Goal: Navigation & Orientation: Find specific page/section

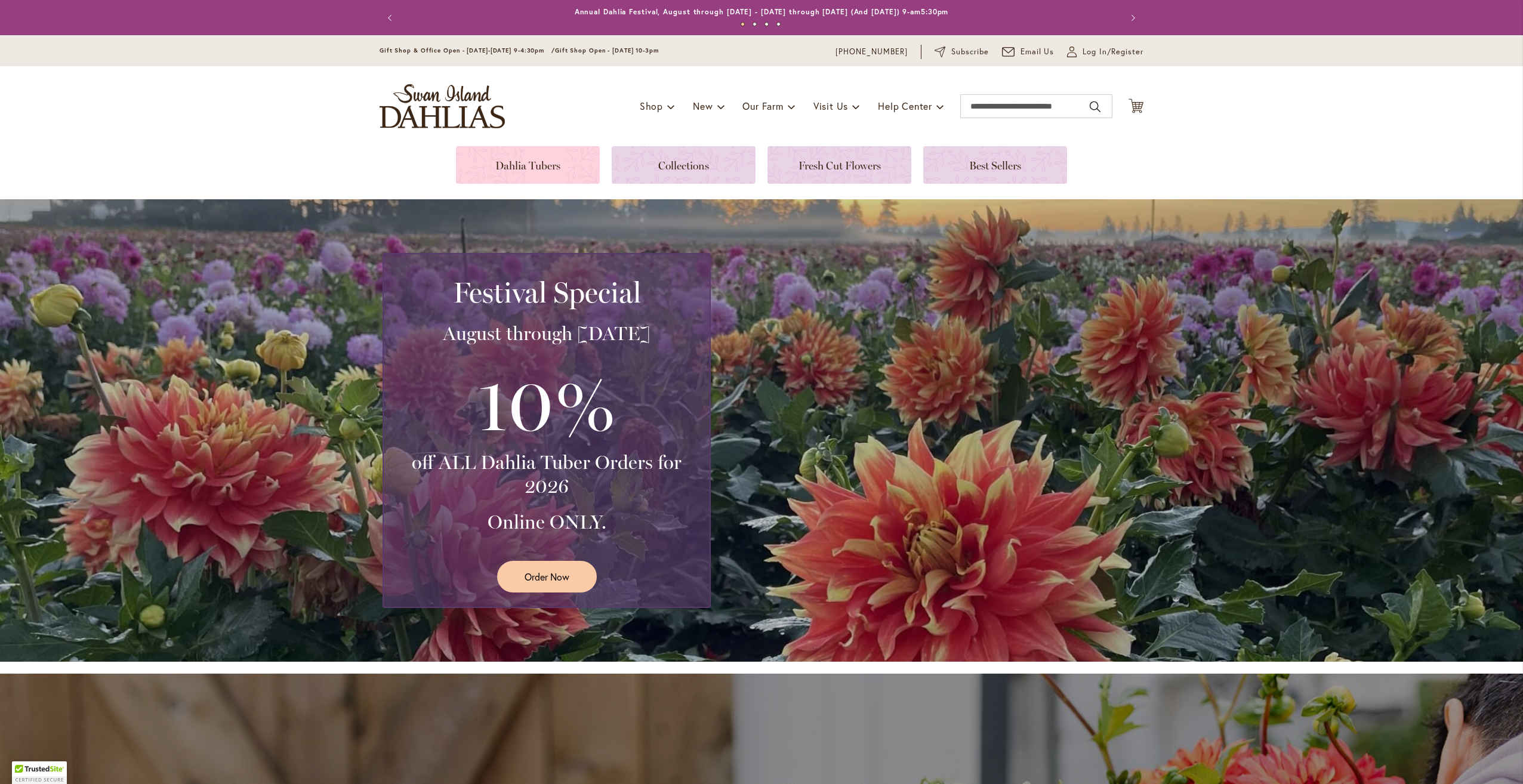
click at [530, 164] on link at bounding box center [528, 165] width 144 height 38
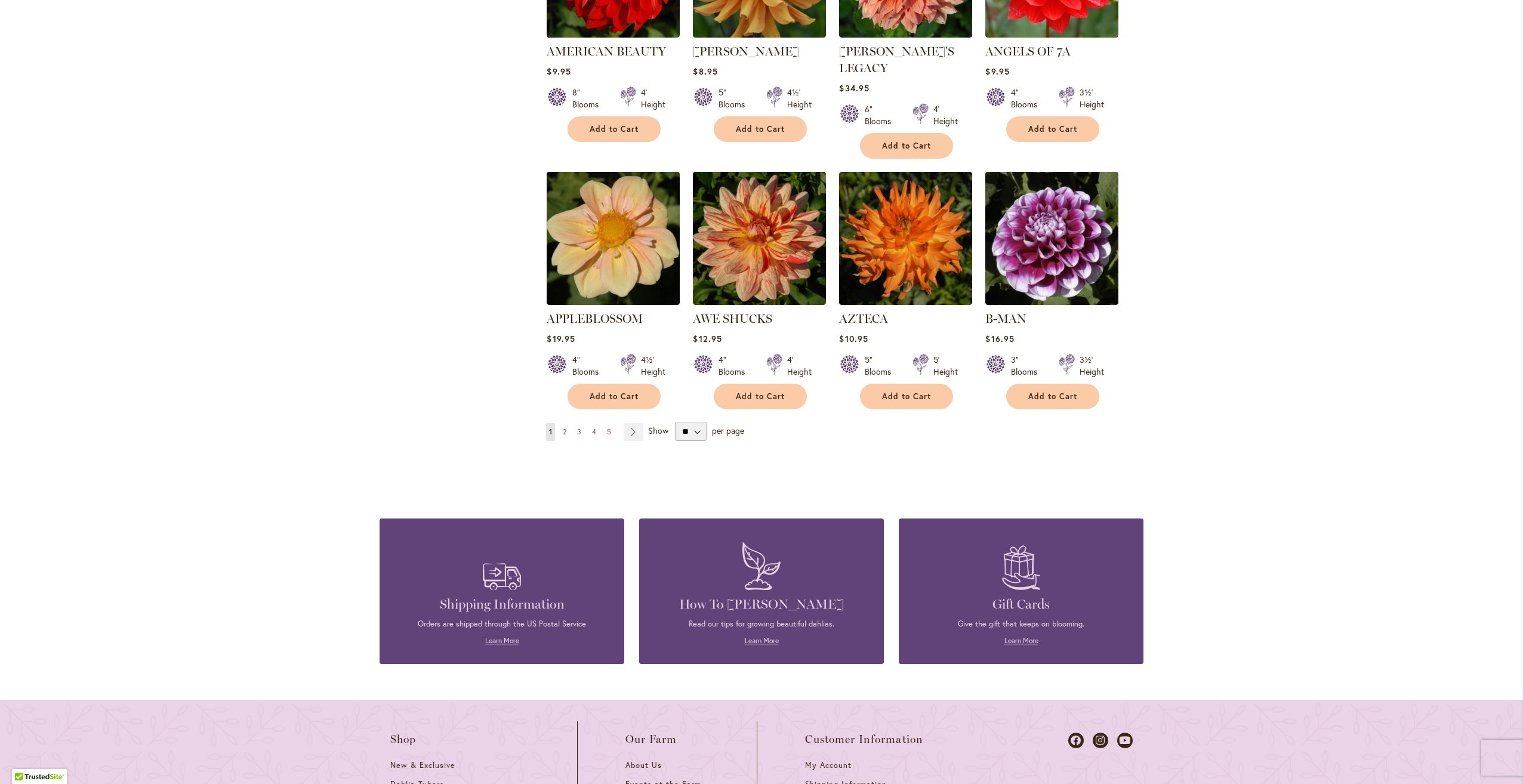
scroll to position [895, 0]
click at [694, 421] on select "** ** ** **" at bounding box center [691, 430] width 32 height 19
click at [629, 422] on link "Page Next" at bounding box center [633, 431] width 20 height 18
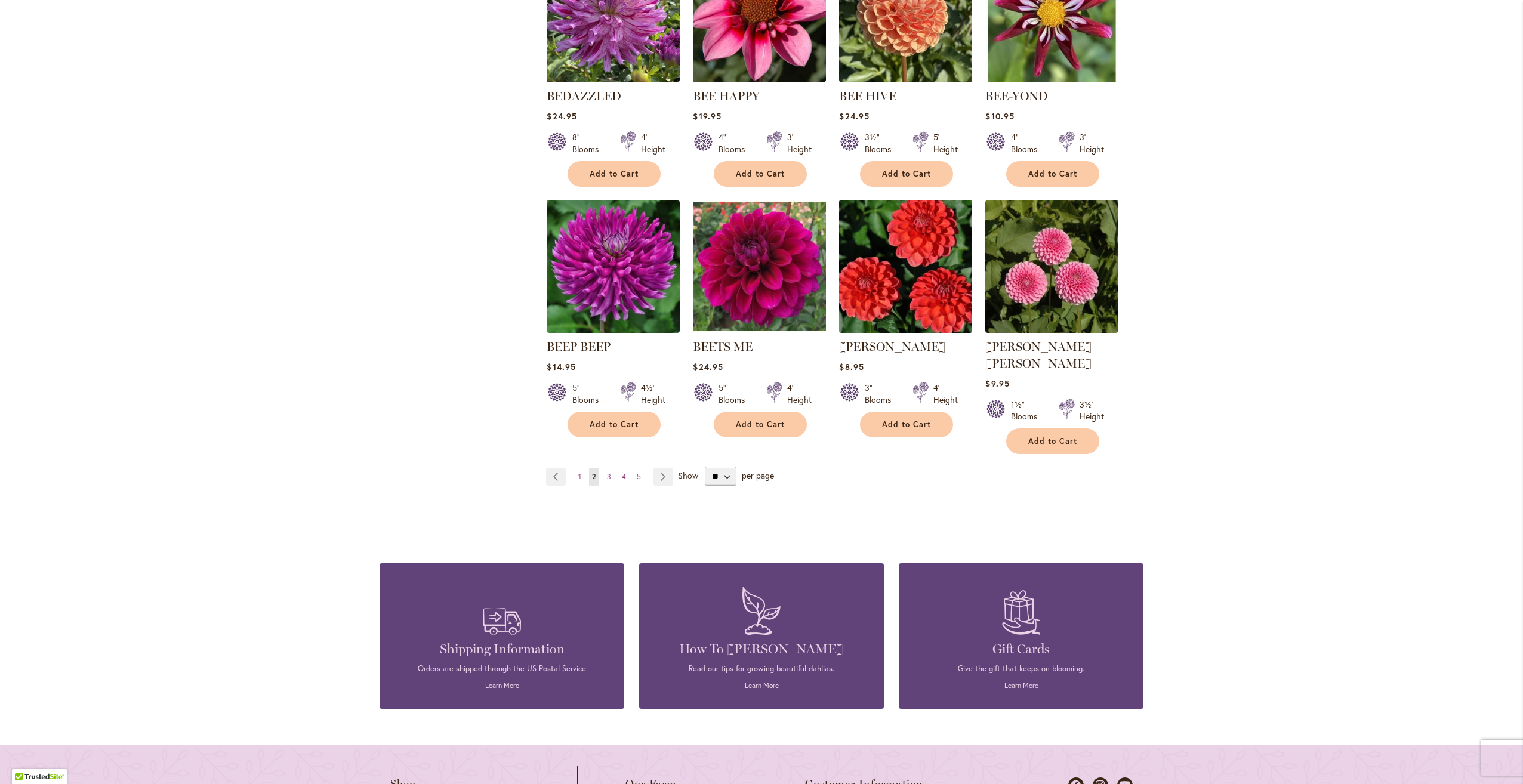
scroll to position [895, 0]
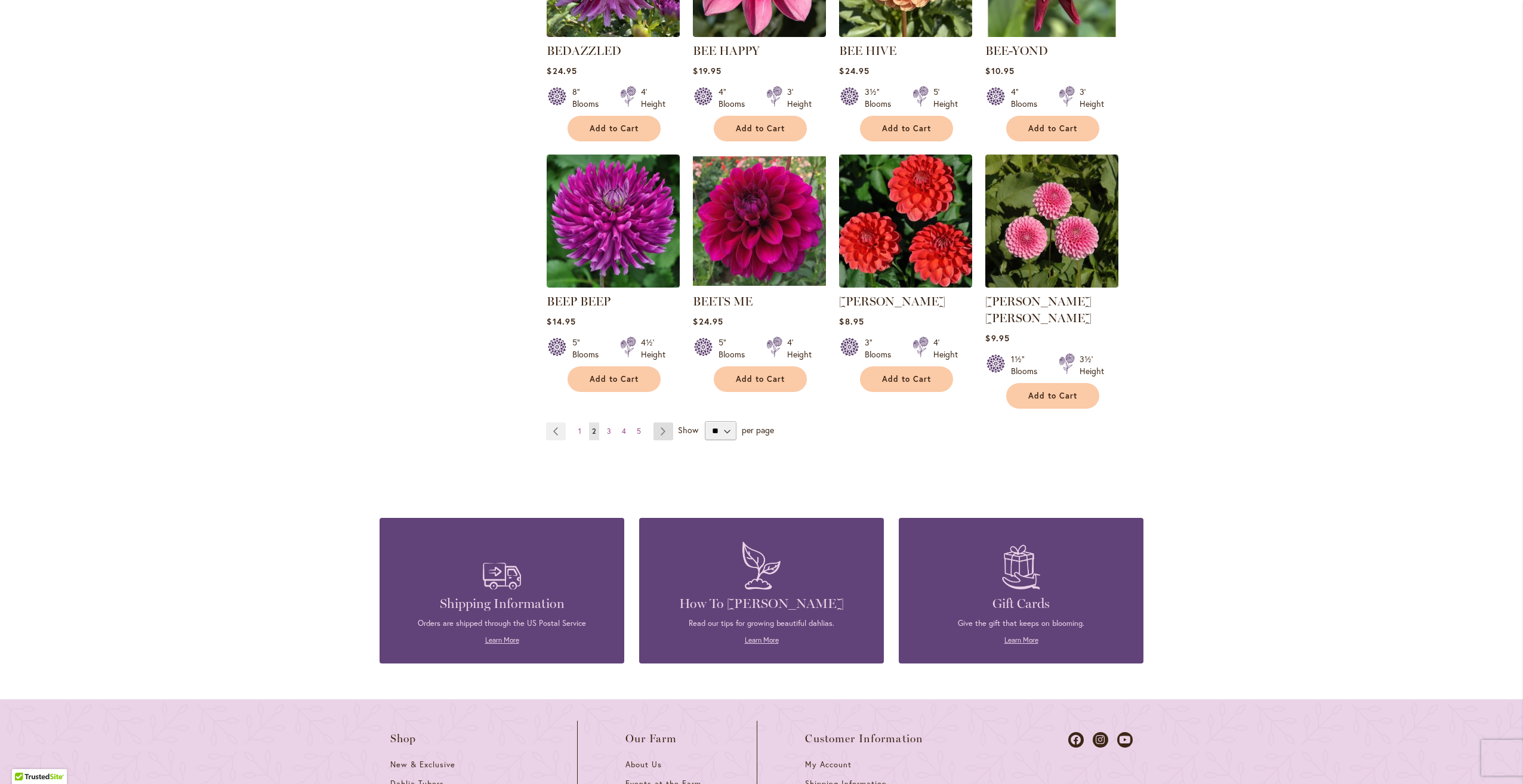
click at [656, 422] on link "Page Next" at bounding box center [664, 431] width 20 height 18
